Goal: Information Seeking & Learning: Understand process/instructions

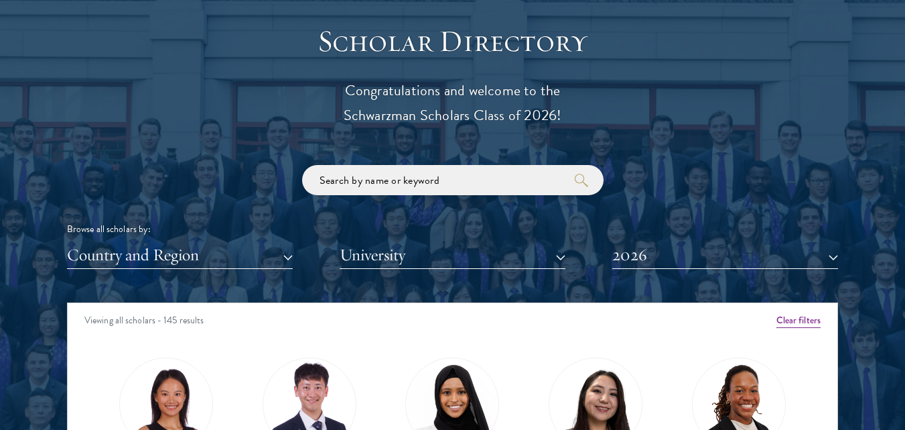
scroll to position [1463, 0]
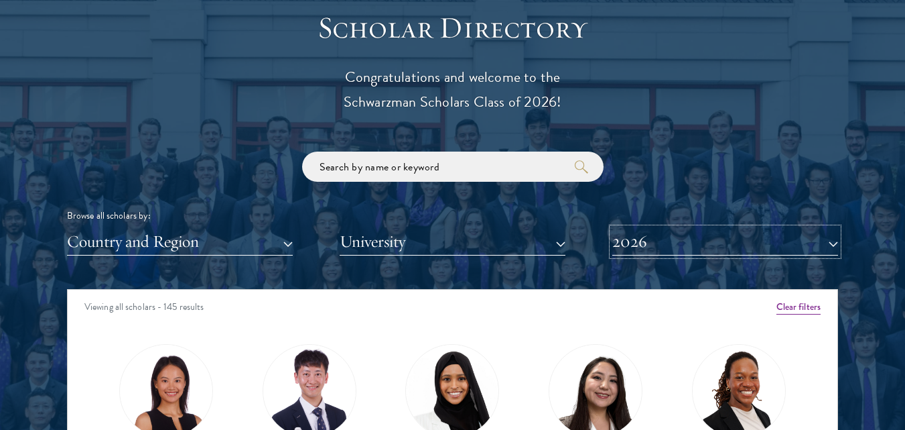
click at [657, 233] on button "2026" at bounding box center [726, 241] width 226 height 27
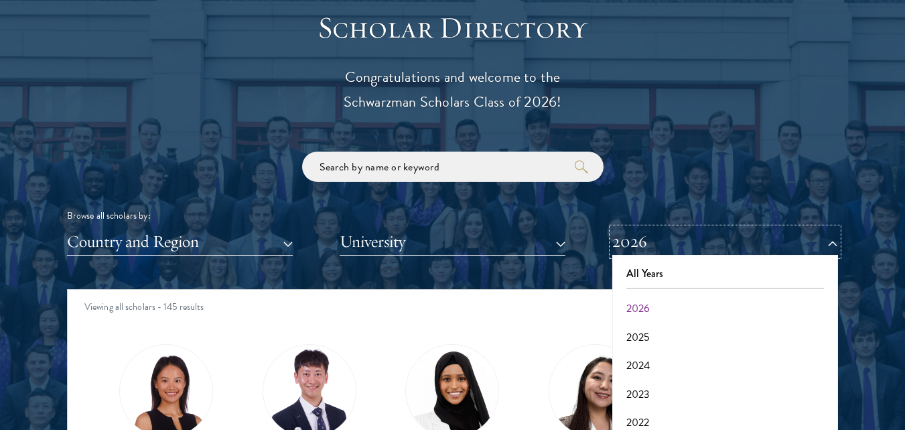
click at [657, 233] on button "2026" at bounding box center [726, 241] width 226 height 27
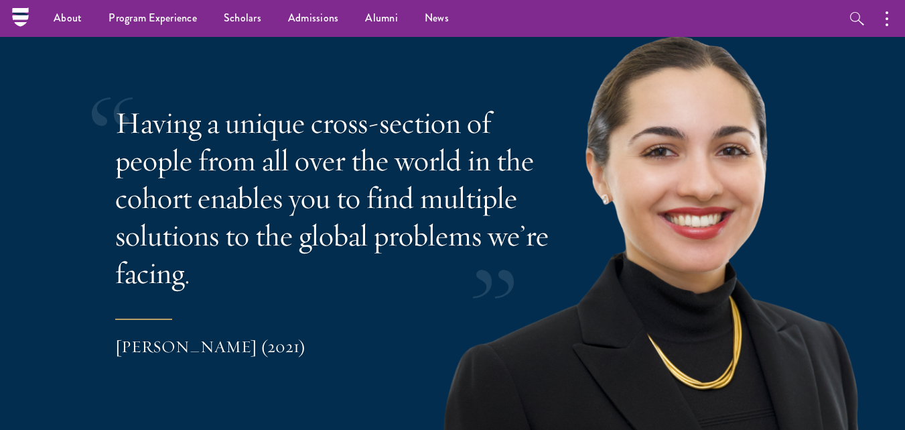
scroll to position [2635, 0]
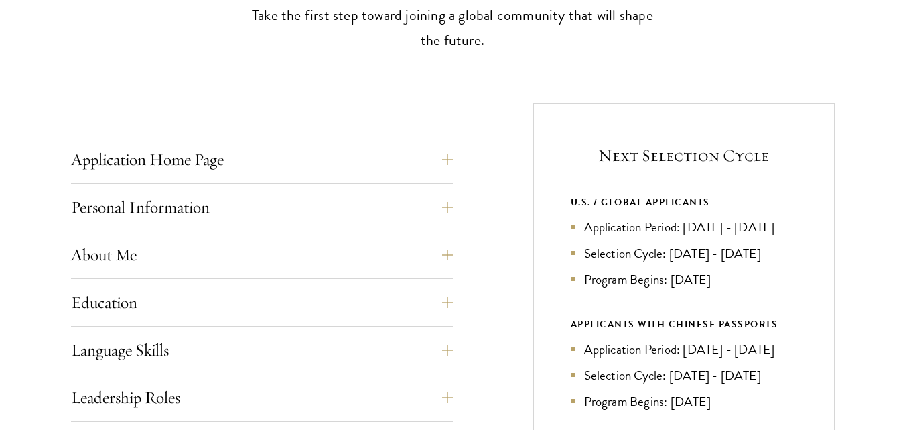
scroll to position [451, 0]
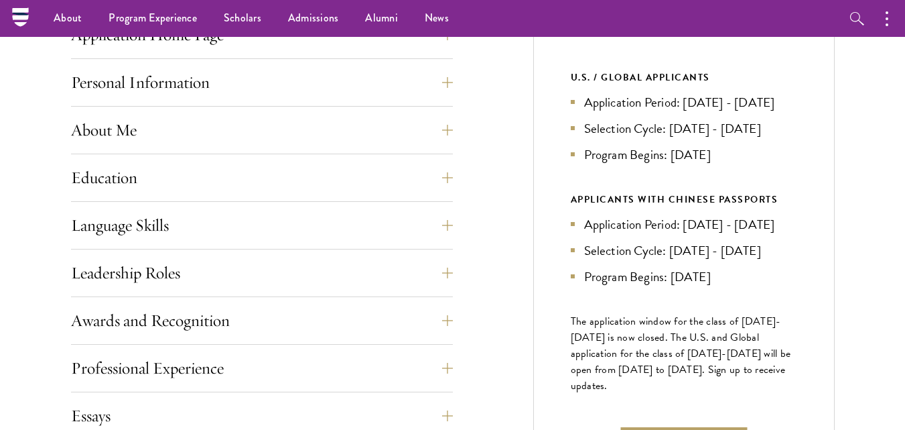
scroll to position [545, 0]
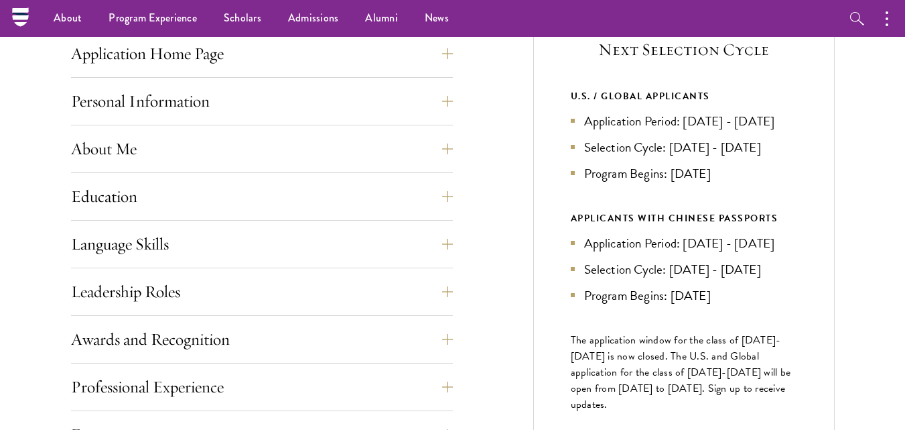
drag, startPoint x: 684, startPoint y: 123, endPoint x: 685, endPoint y: 147, distance: 24.1
click at [685, 131] on li "Application Period: [DATE] - [DATE]" at bounding box center [684, 120] width 227 height 19
click at [685, 131] on li "Application Period: Apr 2026 - Sep 2026" at bounding box center [684, 120] width 227 height 19
click at [431, 239] on button "Language Skills" at bounding box center [272, 244] width 382 height 32
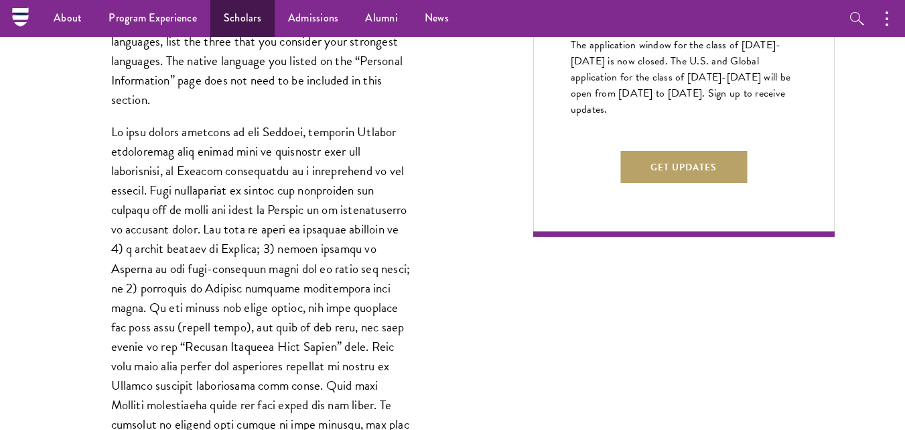
scroll to position [826, 0]
